Goal: Register for event/course

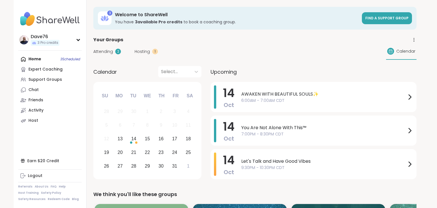
click at [48, 79] on div "Support Groups" at bounding box center [45, 80] width 34 height 6
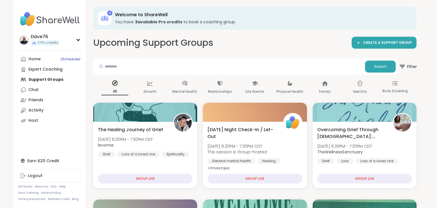
click at [408, 67] on span "Filter" at bounding box center [408, 66] width 18 height 14
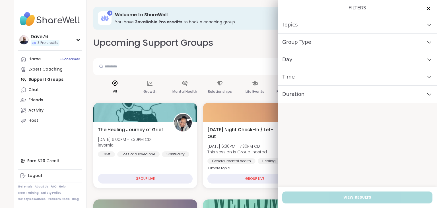
click at [375, 63] on div "Day" at bounding box center [357, 59] width 159 height 17
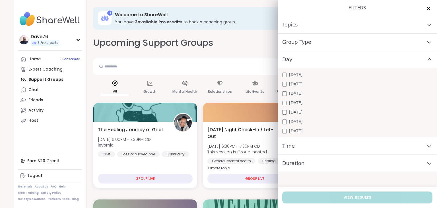
click at [298, 85] on span "[DATE]" at bounding box center [295, 84] width 13 height 6
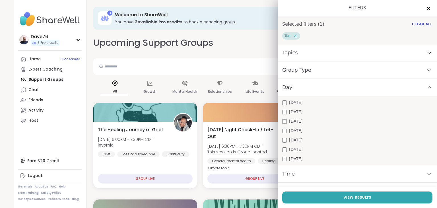
click at [428, 173] on icon at bounding box center [429, 174] width 4 height 2
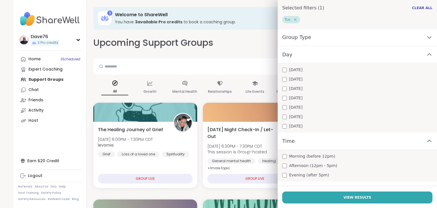
scroll to position [44, 0]
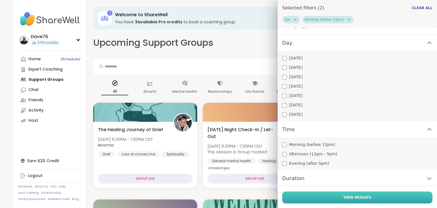
click at [356, 195] on span "View Results" at bounding box center [357, 197] width 28 height 5
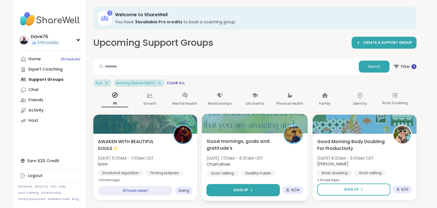
click at [259, 189] on button "Sign Up" at bounding box center [243, 190] width 73 height 12
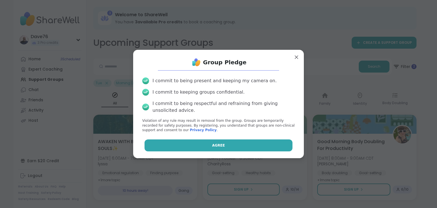
click at [249, 149] on button "Agree" at bounding box center [219, 145] width 148 height 12
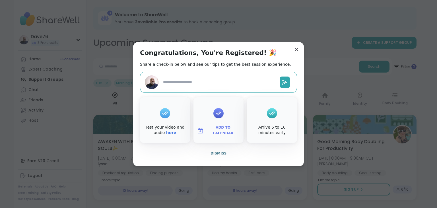
type textarea "*"
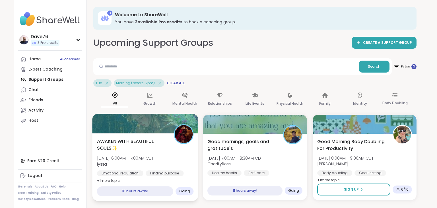
click at [162, 146] on span "AWAKEN WITH BEAUTIFUL SOULS✨" at bounding box center [132, 145] width 71 height 14
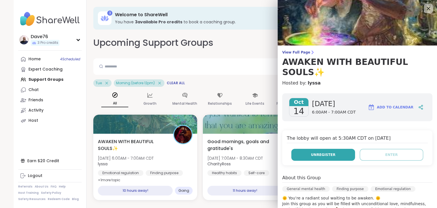
click at [323, 152] on span "Unregister" at bounding box center [323, 154] width 24 height 5
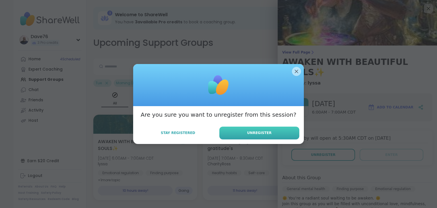
click at [282, 132] on button "Unregister" at bounding box center [259, 133] width 80 height 13
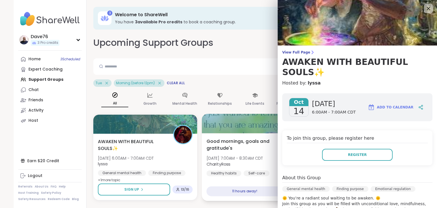
click at [260, 147] on span "Good mornings, goals and gratitude's" at bounding box center [242, 145] width 71 height 14
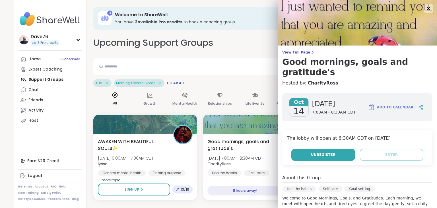
click at [321, 149] on button "Unregister" at bounding box center [323, 155] width 64 height 12
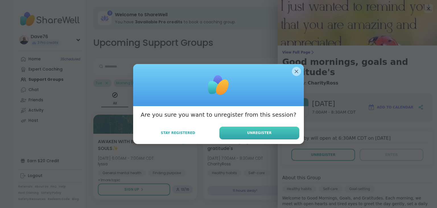
click at [269, 130] on button "Unregister" at bounding box center [259, 133] width 80 height 13
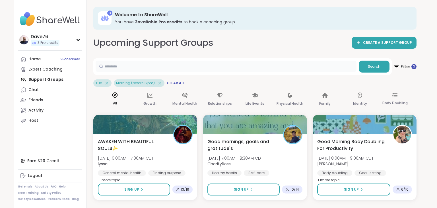
click at [245, 67] on input "text" at bounding box center [226, 66] width 261 height 11
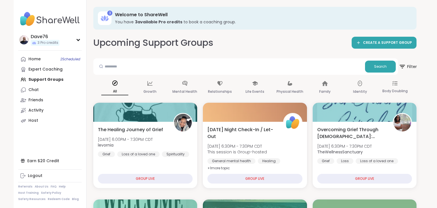
click at [408, 66] on span "Filter" at bounding box center [408, 66] width 18 height 14
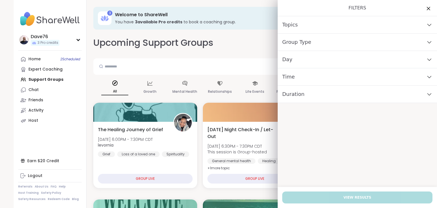
click at [329, 59] on div "Day" at bounding box center [357, 59] width 159 height 17
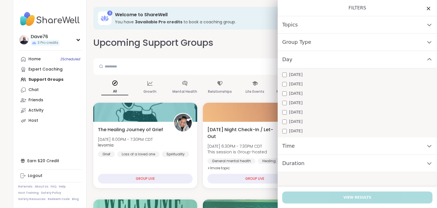
click at [304, 82] on div "[DATE]" at bounding box center [357, 84] width 150 height 6
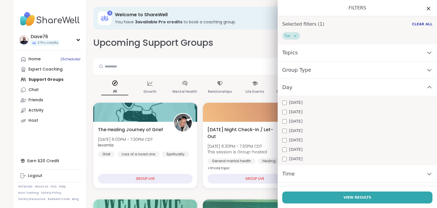
click at [292, 174] on span "Time" at bounding box center [288, 174] width 13 height 8
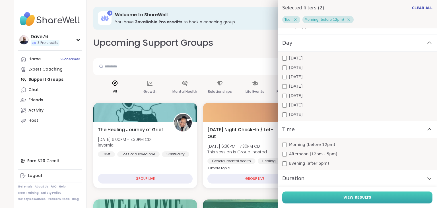
click at [356, 198] on span "View Results" at bounding box center [357, 197] width 28 height 5
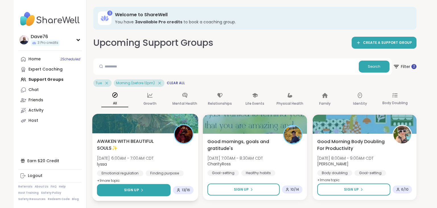
click at [139, 188] on div "Sign Up" at bounding box center [134, 189] width 20 height 5
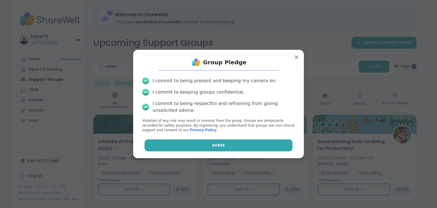
click at [213, 143] on button "Agree" at bounding box center [219, 145] width 148 height 12
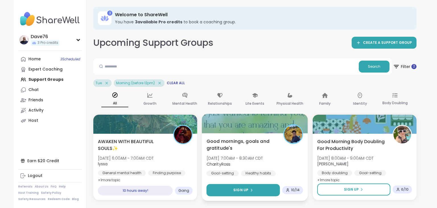
click at [243, 192] on span "Sign Up" at bounding box center [241, 189] width 15 height 5
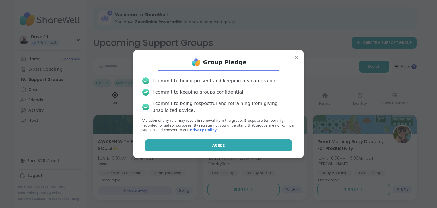
click at [245, 147] on button "Agree" at bounding box center [219, 145] width 148 height 12
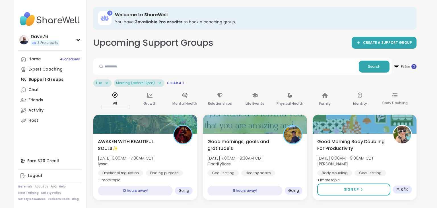
click at [46, 80] on div "Home 4 Scheduled Expert Coaching Support Groups Chat Friends Activity Host" at bounding box center [49, 90] width 63 height 72
click at [406, 67] on span "Filter 2" at bounding box center [404, 66] width 25 height 14
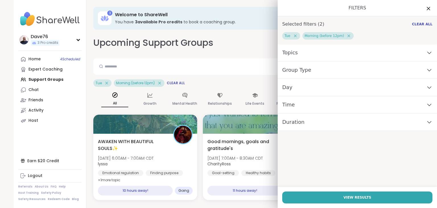
click at [327, 86] on div "Day" at bounding box center [357, 87] width 159 height 17
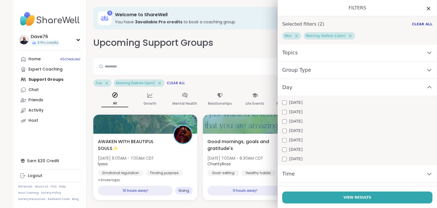
click at [286, 171] on span "Time" at bounding box center [288, 174] width 13 height 8
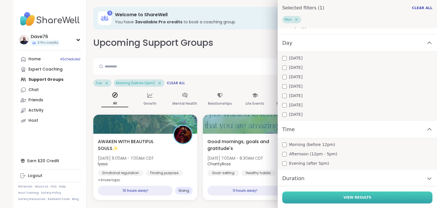
click at [376, 198] on button "View Results" at bounding box center [357, 197] width 150 height 12
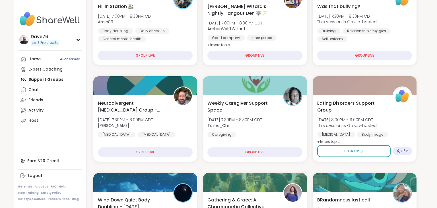
scroll to position [198, 0]
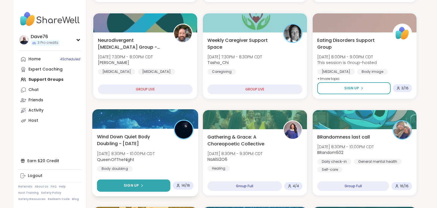
click at [136, 182] on button "Sign Up" at bounding box center [133, 186] width 73 height 12
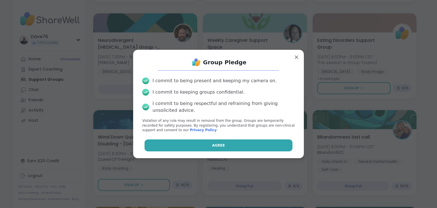
click at [214, 145] on span "Agree" at bounding box center [218, 145] width 13 height 5
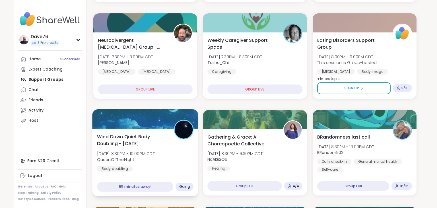
click at [150, 146] on span "Wind Down Quiet Body Doubling - [DATE]" at bounding box center [132, 140] width 71 height 14
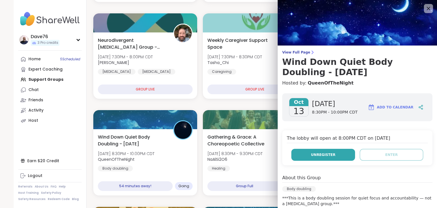
click at [325, 154] on span "Unregister" at bounding box center [323, 154] width 24 height 5
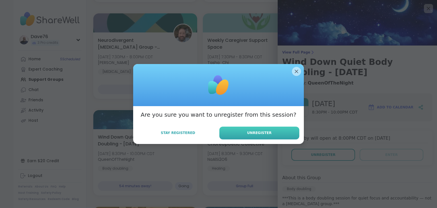
click at [253, 136] on button "Unregister" at bounding box center [259, 133] width 80 height 13
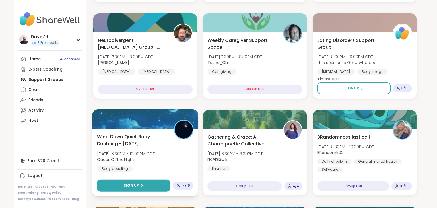
click at [155, 185] on button "Sign Up" at bounding box center [133, 186] width 73 height 12
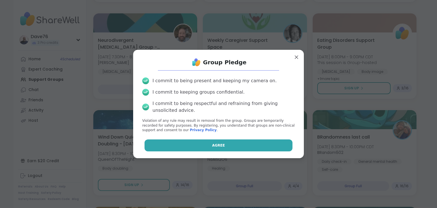
click at [225, 146] on button "Agree" at bounding box center [219, 145] width 148 height 12
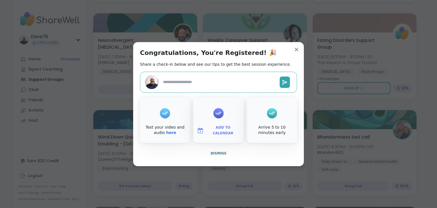
type textarea "*"
